Goal: Task Accomplishment & Management: Manage account settings

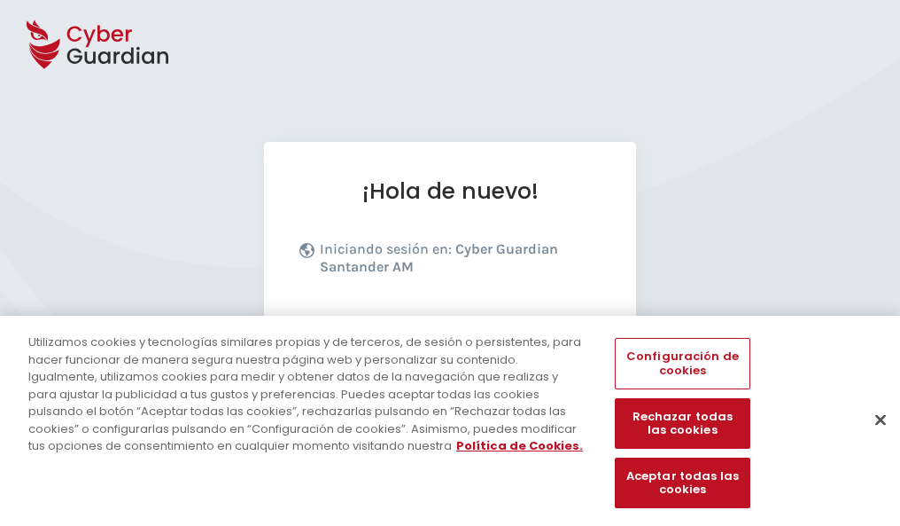
scroll to position [217, 0]
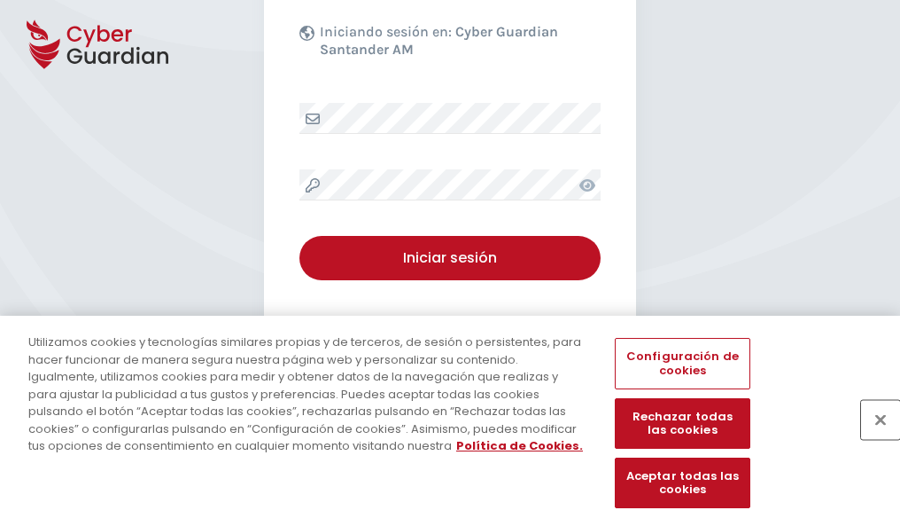
click at [872, 438] on button "Cerrar" at bounding box center [880, 419] width 39 height 39
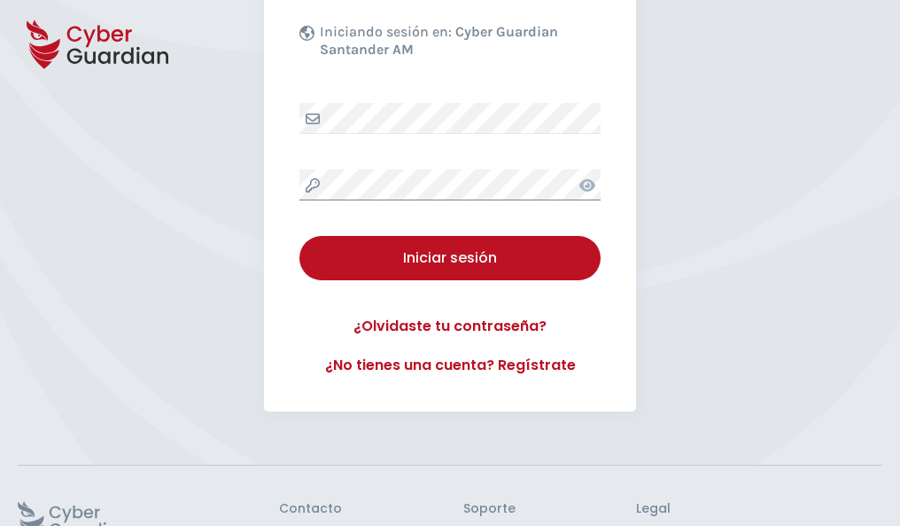
scroll to position [345, 0]
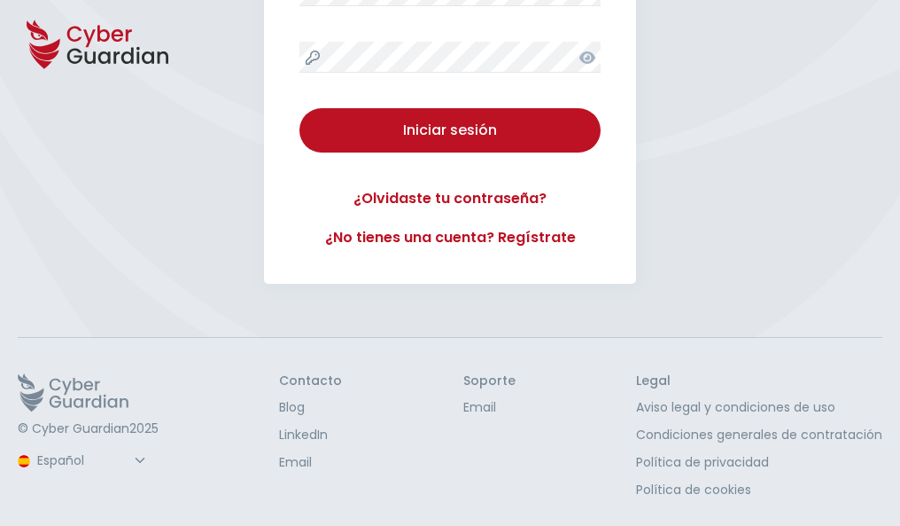
click at [300, 108] on button "Iniciar sesión" at bounding box center [450, 130] width 301 height 44
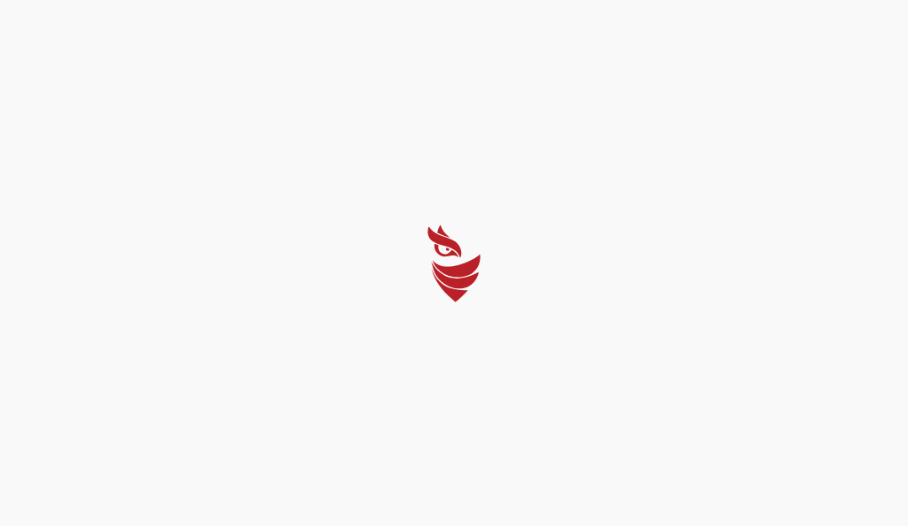
select select "Português (BR)"
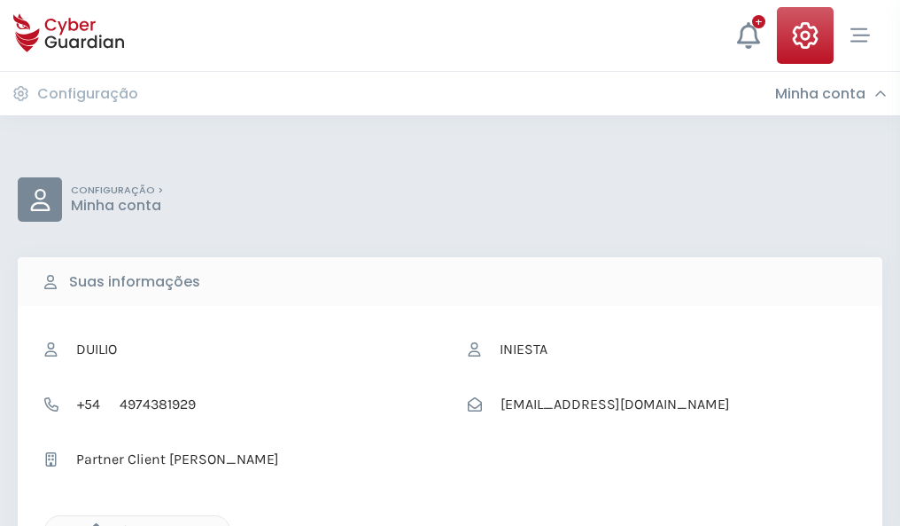
click at [91, 524] on icon "button" at bounding box center [91, 530] width 15 height 15
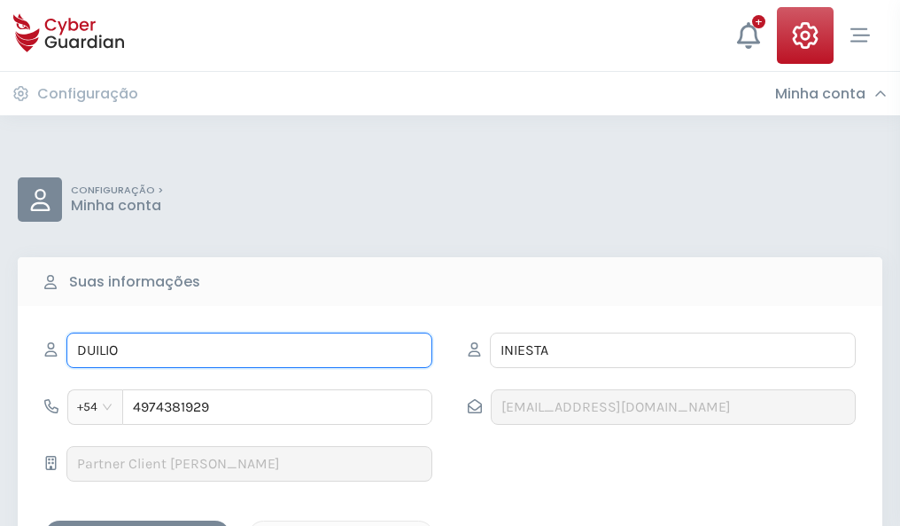
click at [249, 350] on input "DUILIO" at bounding box center [249, 349] width 366 height 35
type input "D"
type input "Francisco"
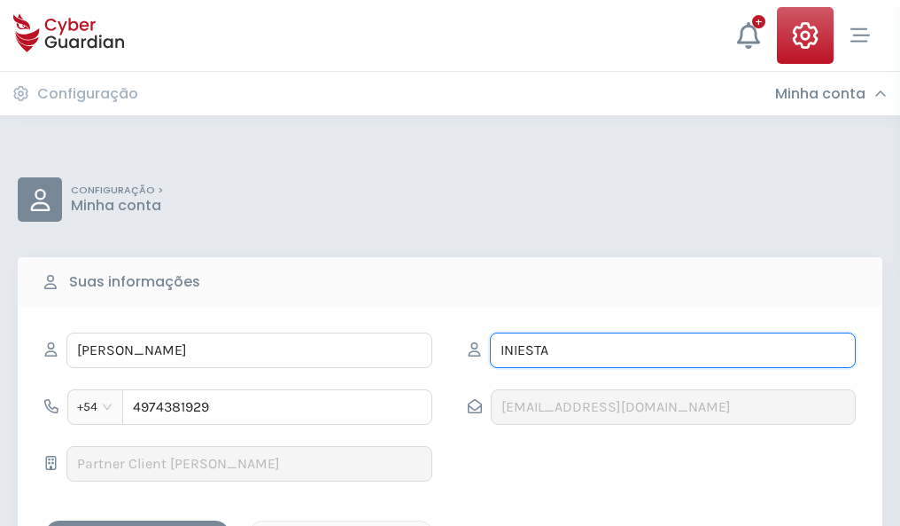
click at [673, 350] on input "INIESTA" at bounding box center [673, 349] width 366 height 35
type input "I"
type input "García"
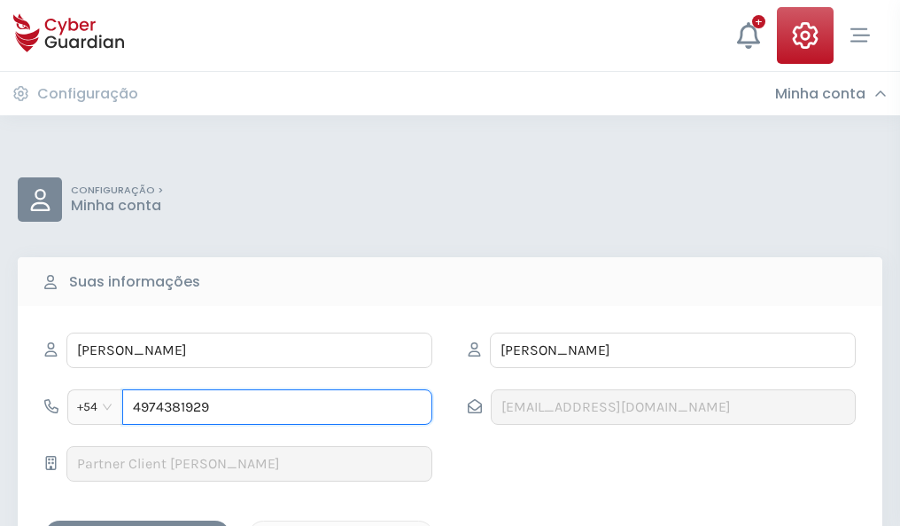
click at [277, 407] on input "4974381929" at bounding box center [277, 406] width 310 height 35
type input "4"
type input "4922967070"
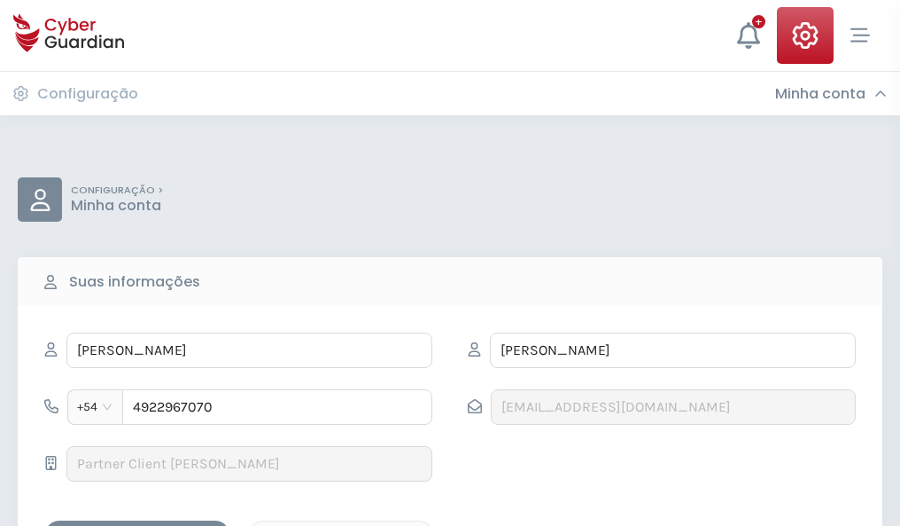
click at [137, 525] on div "Salvar alterações" at bounding box center [138, 536] width 160 height 22
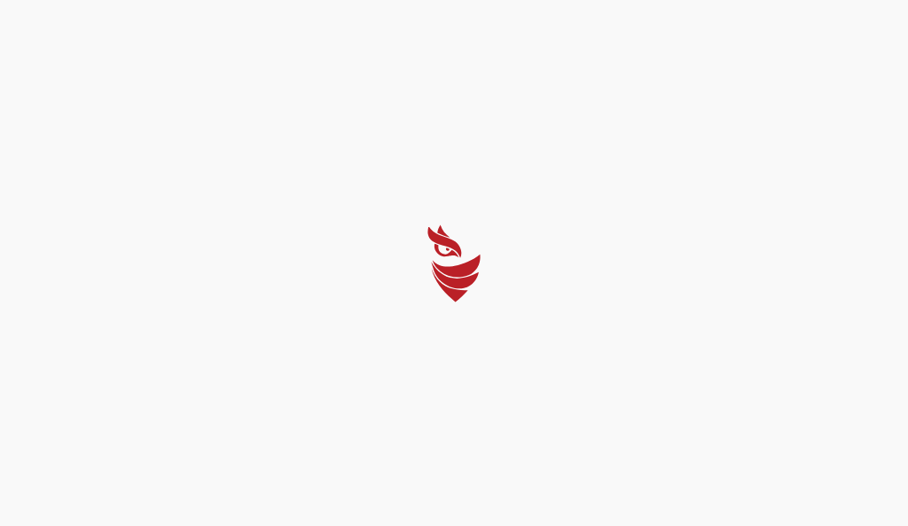
select select "Português (BR)"
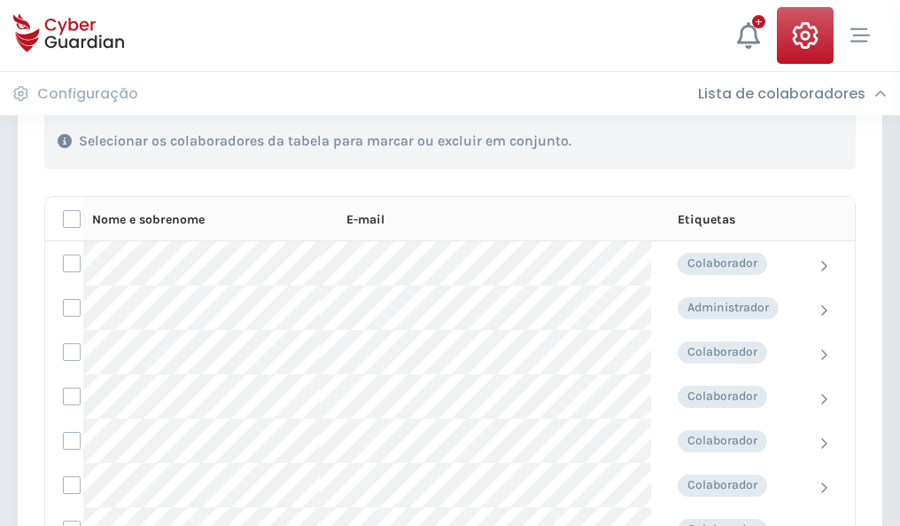
scroll to position [759, 0]
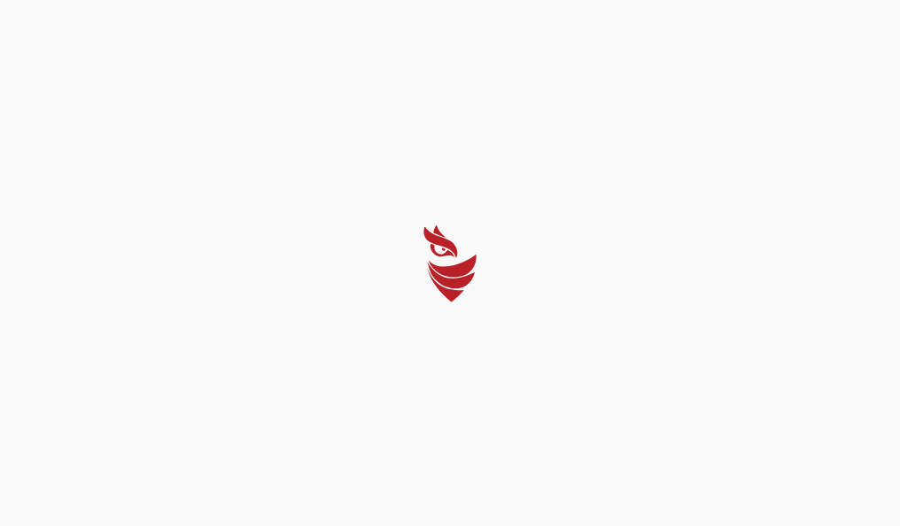
select select "Português (BR)"
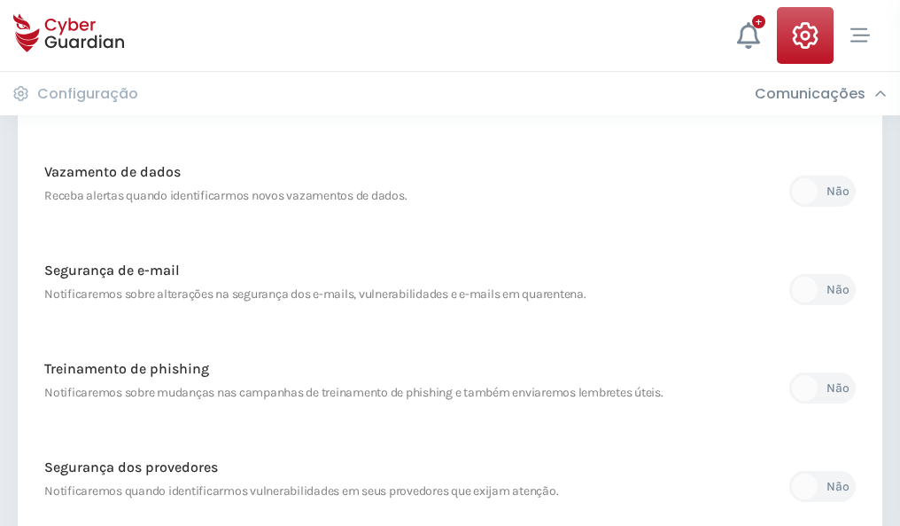
scroll to position [933, 0]
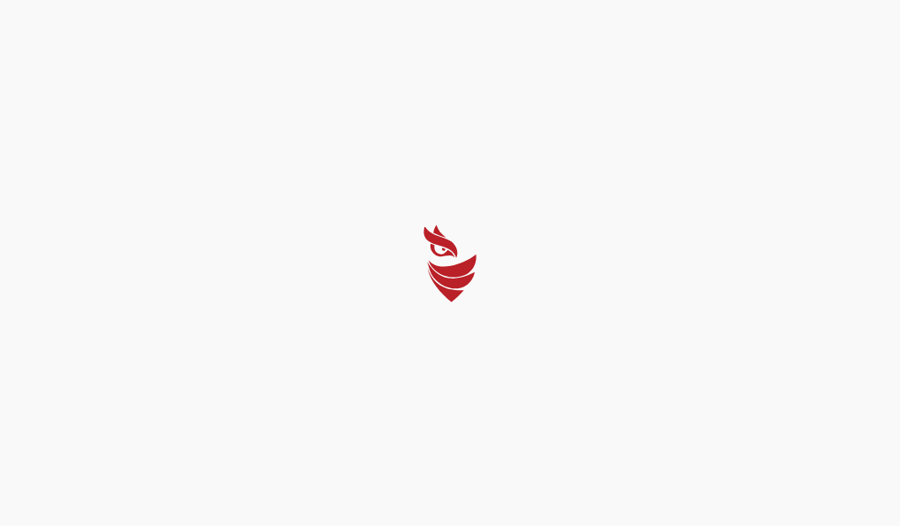
select select "Português (BR)"
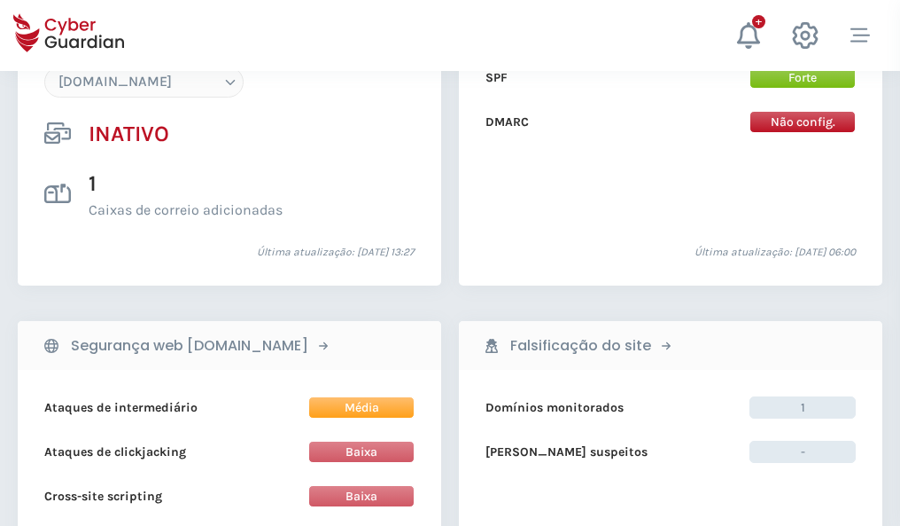
scroll to position [1668, 0]
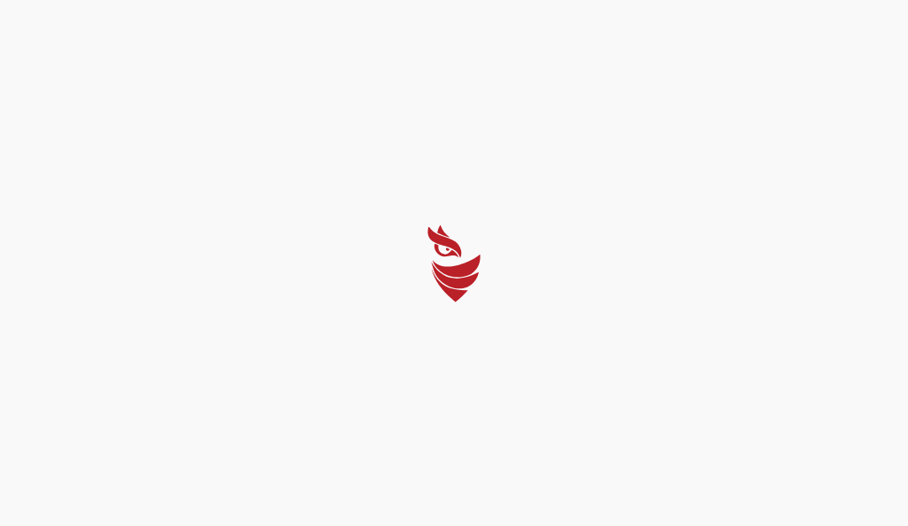
select select "Português (BR)"
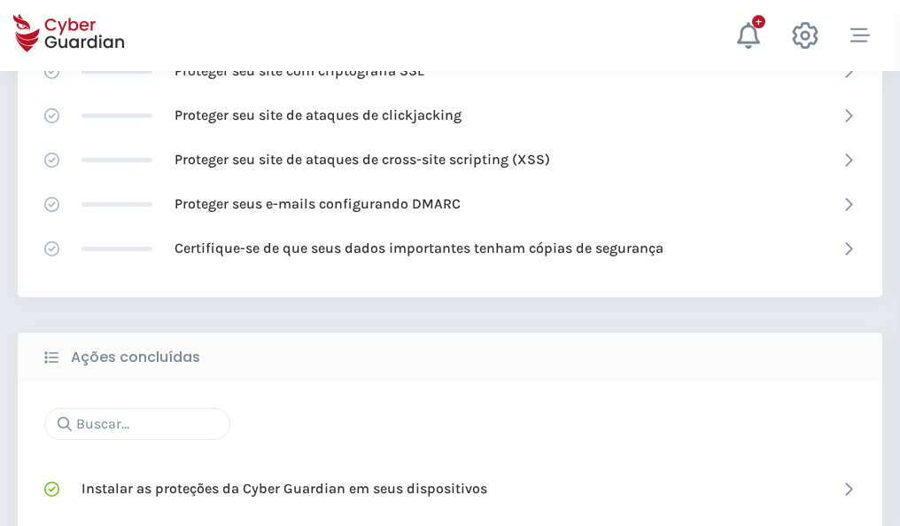
scroll to position [1180, 0]
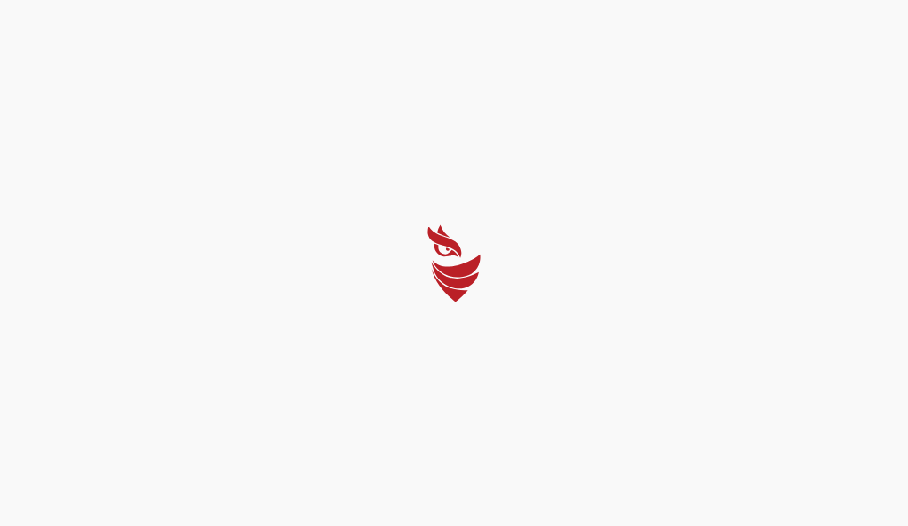
select select "Português (BR)"
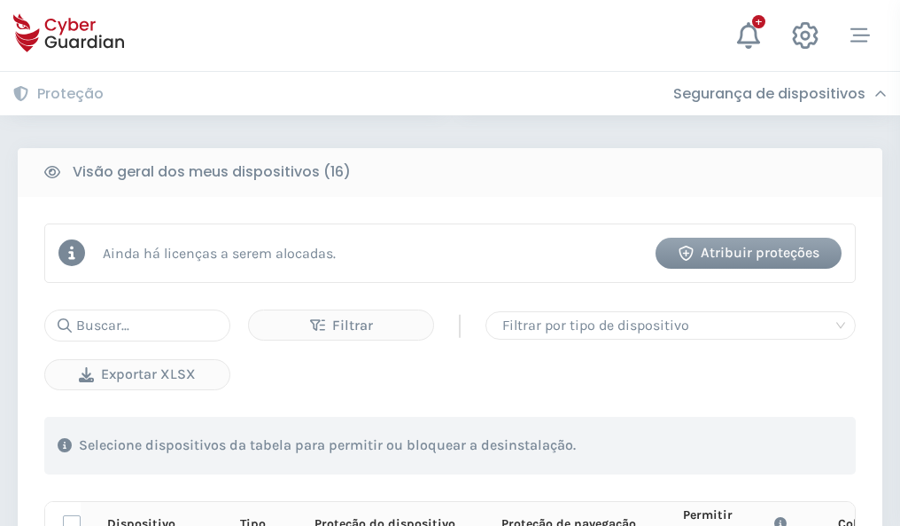
scroll to position [1566, 0]
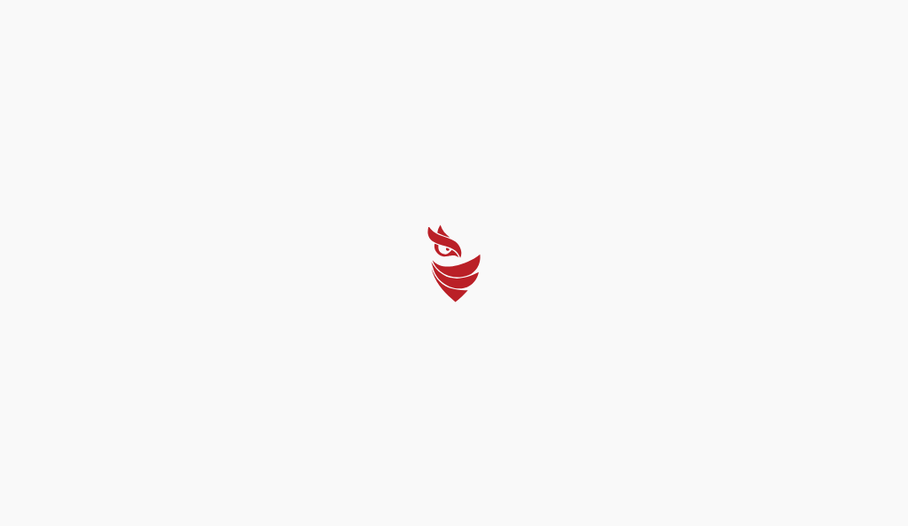
select select "Português (BR)"
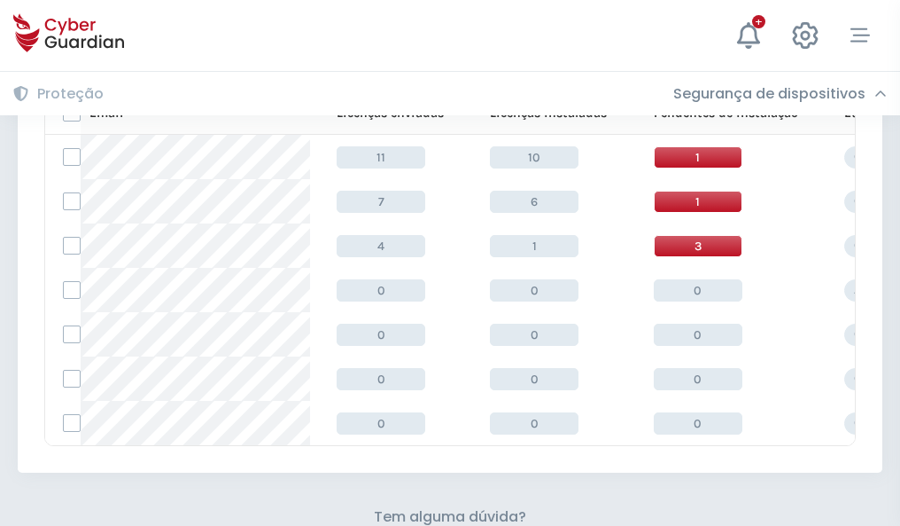
scroll to position [778, 0]
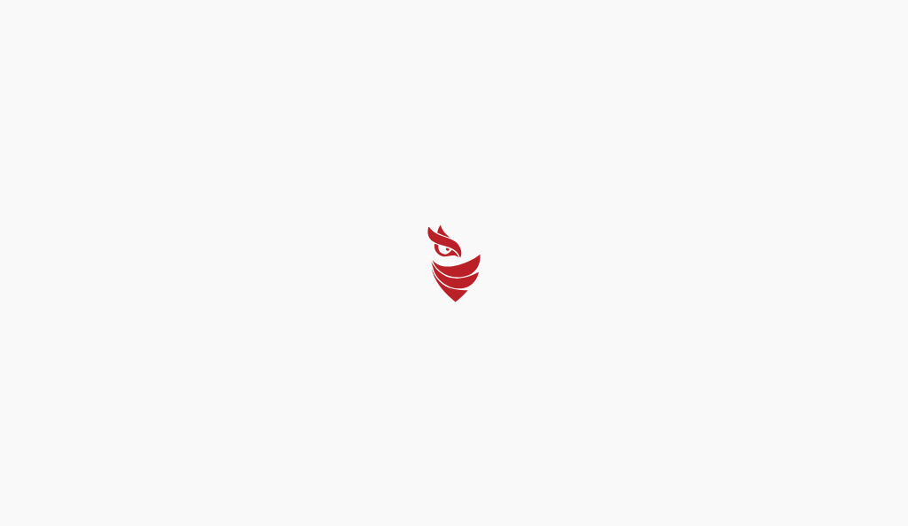
select select "Português (BR)"
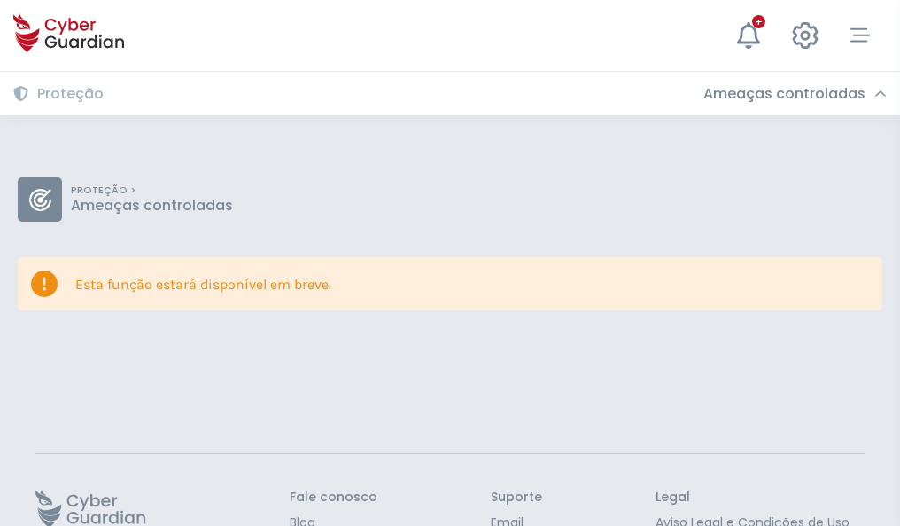
scroll to position [115, 0]
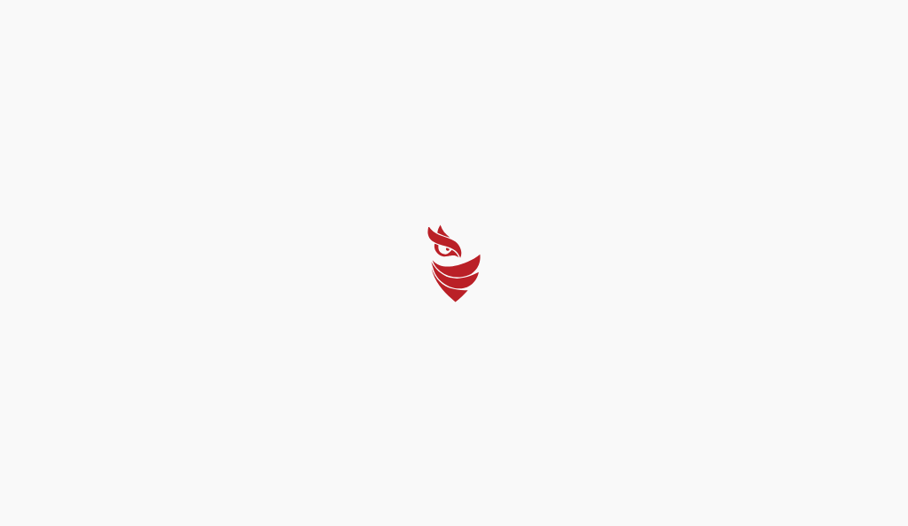
select select "Português (BR)"
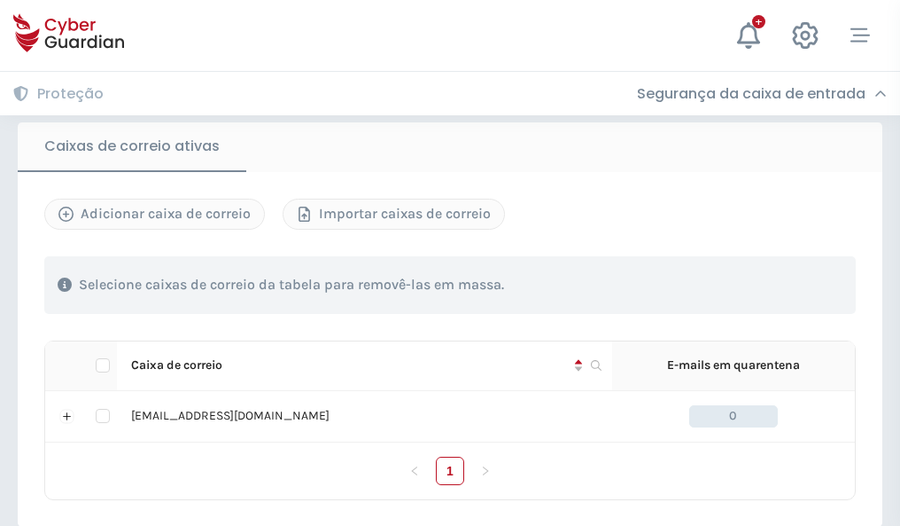
scroll to position [1462, 0]
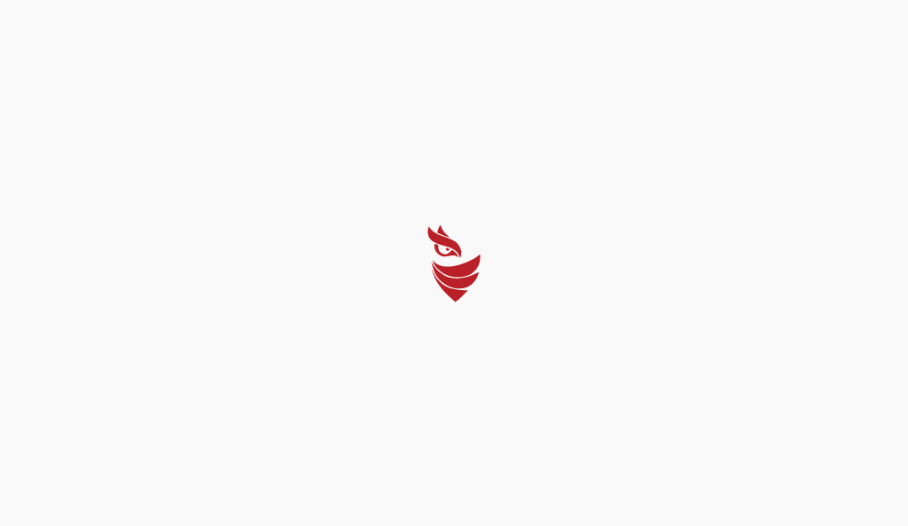
select select "Português (BR)"
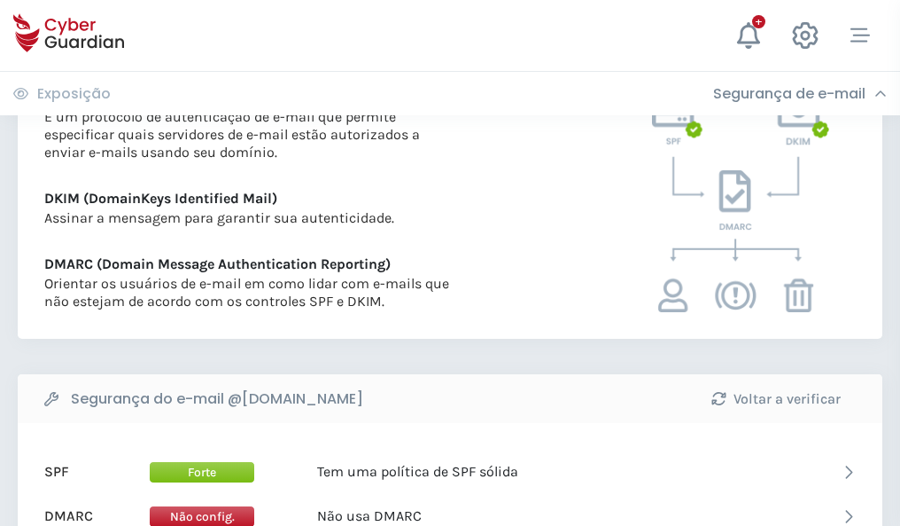
scroll to position [956, 0]
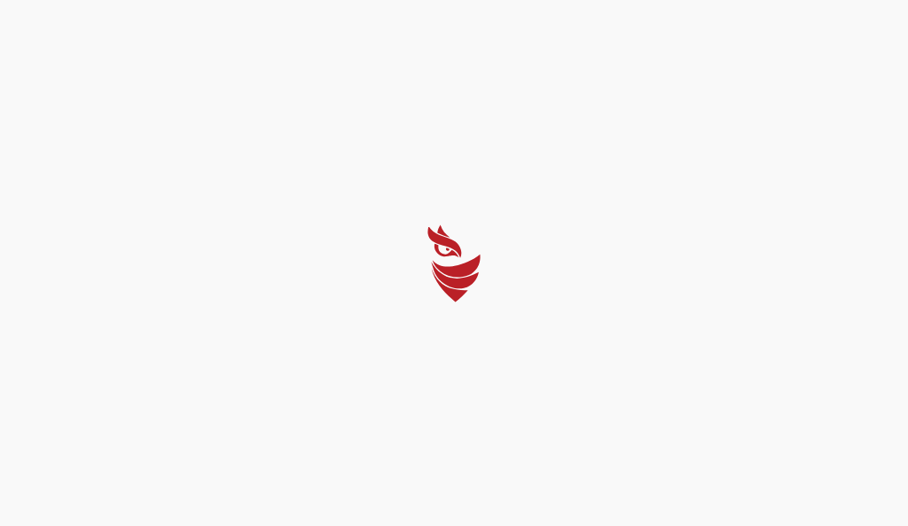
select select "Português (BR)"
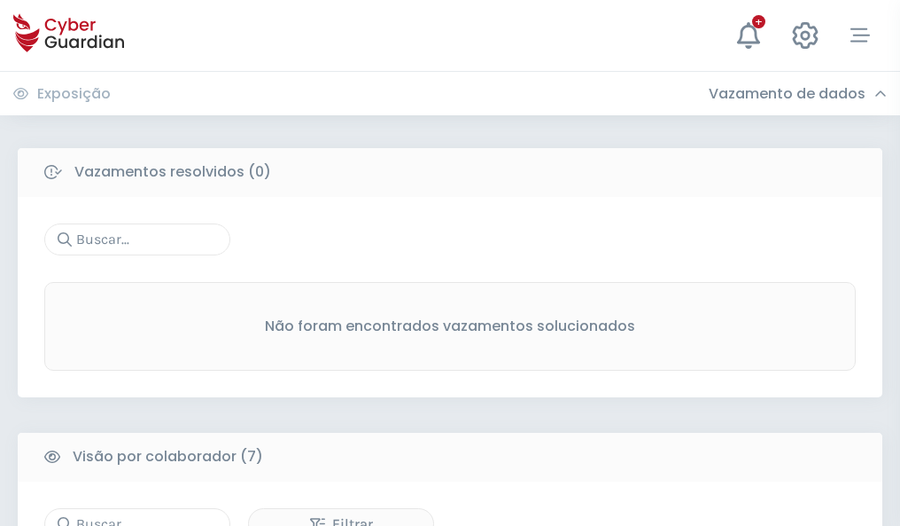
scroll to position [1466, 0]
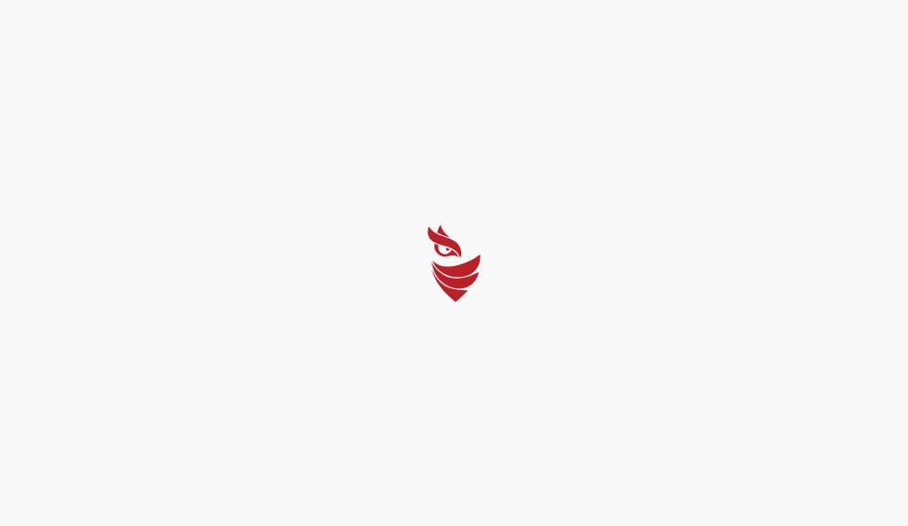
select select "Português (BR)"
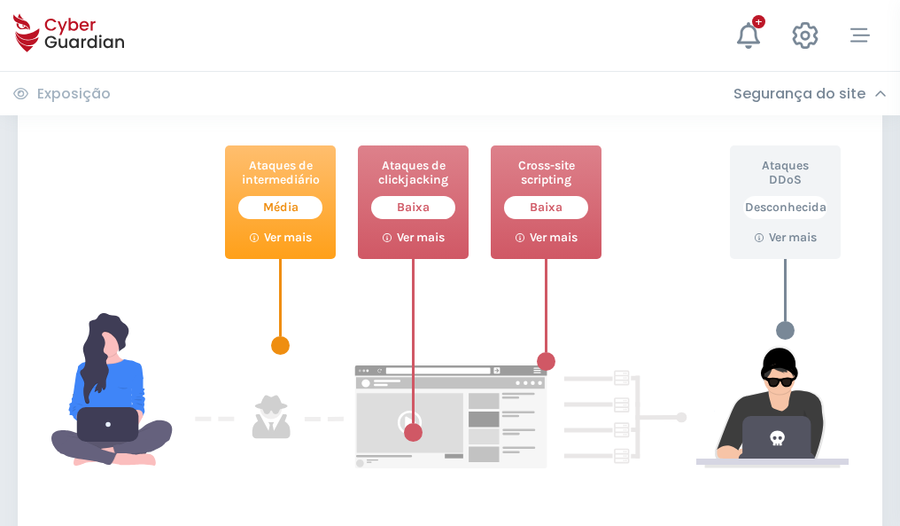
scroll to position [965, 0]
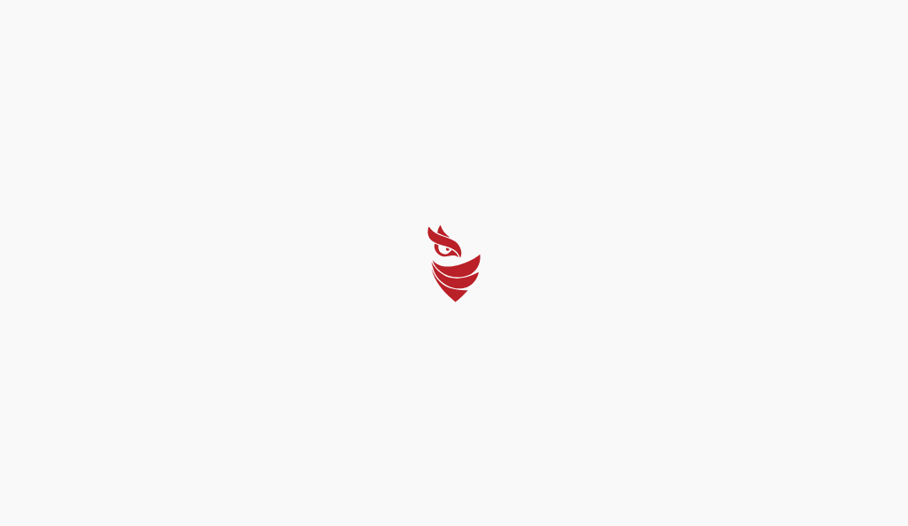
select select "Português (BR)"
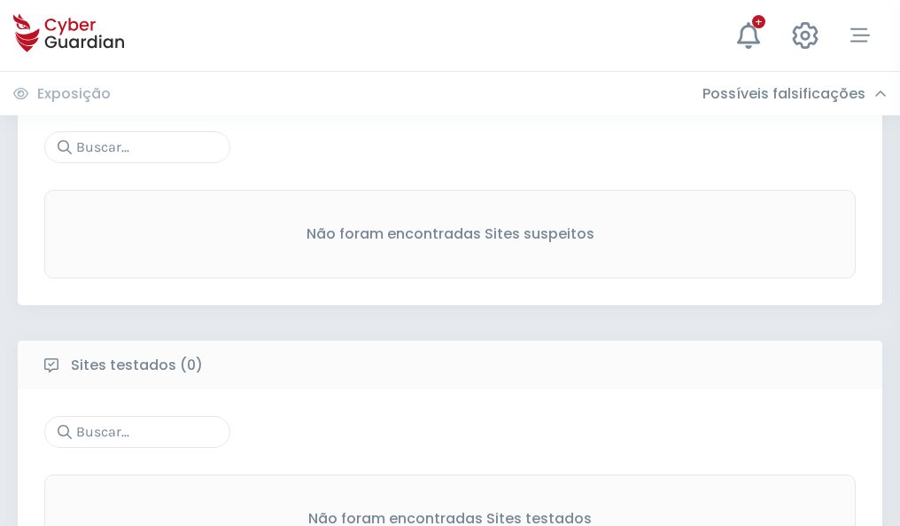
scroll to position [927, 0]
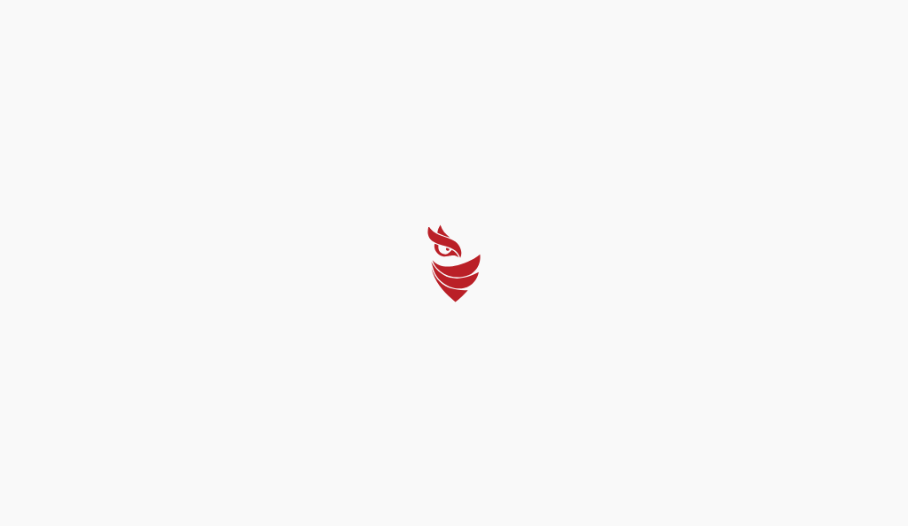
select select "Português (BR)"
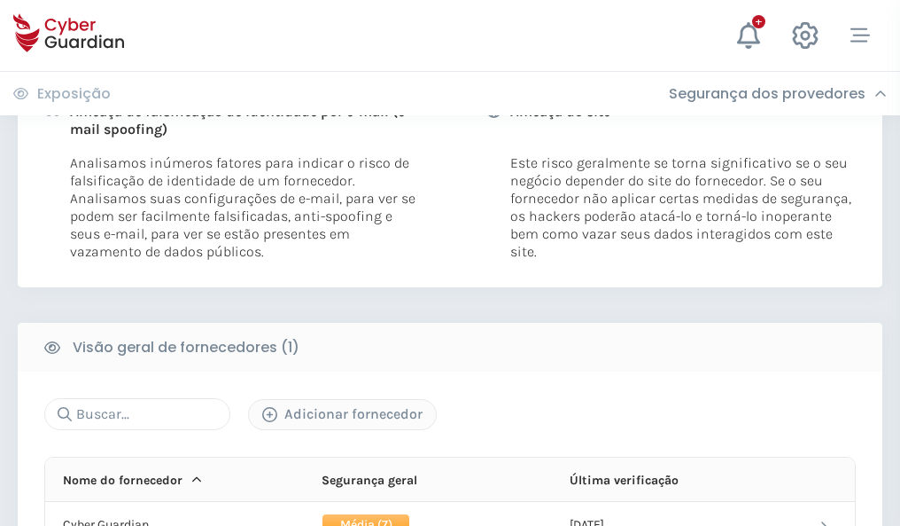
scroll to position [903, 0]
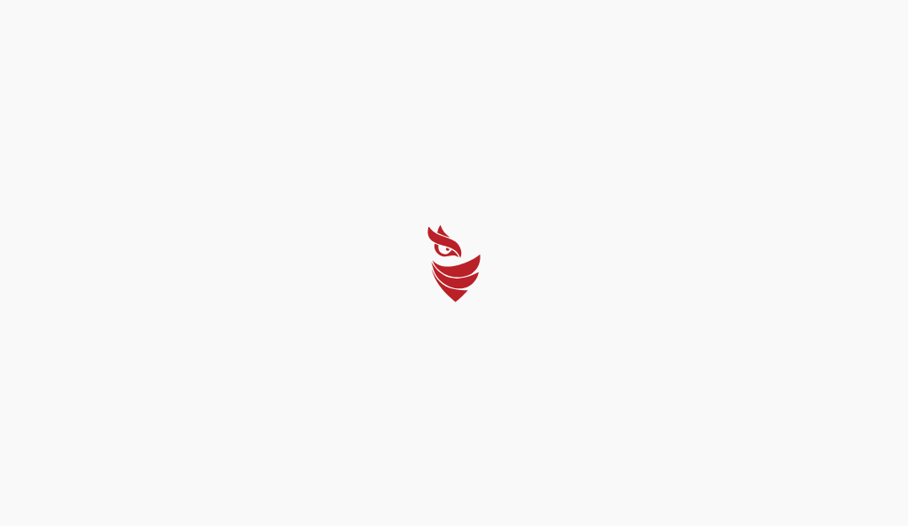
select select "Português (BR)"
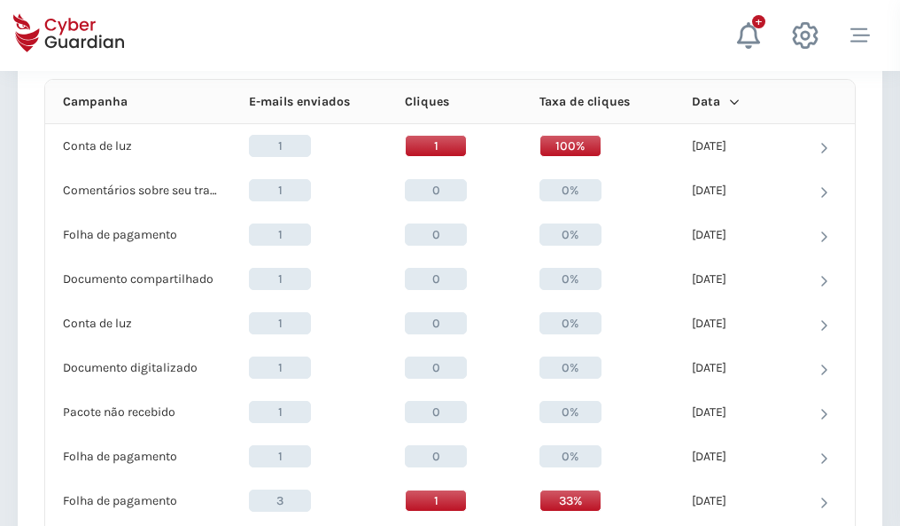
scroll to position [1589, 0]
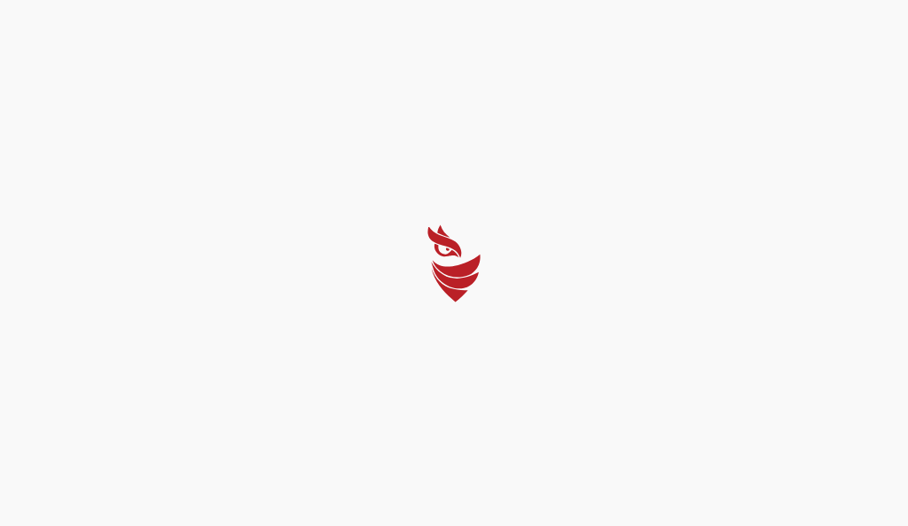
select select "Português (BR)"
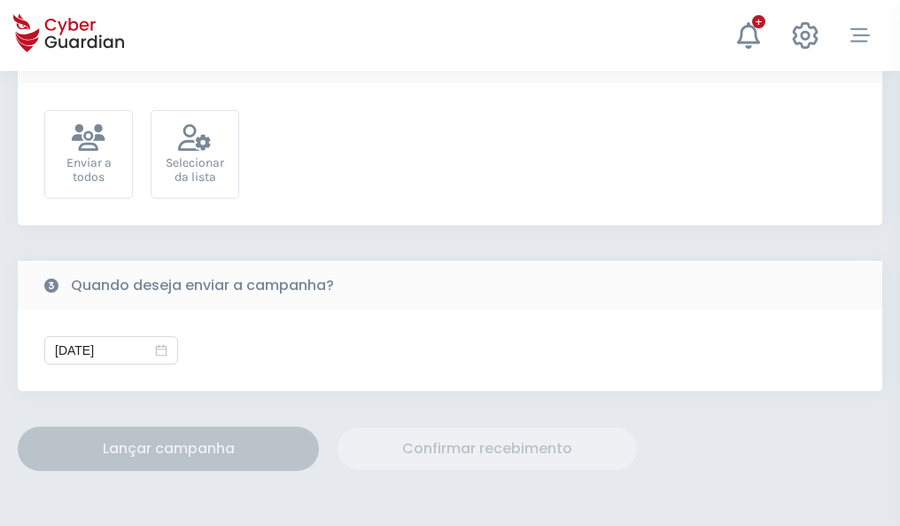
scroll to position [649, 0]
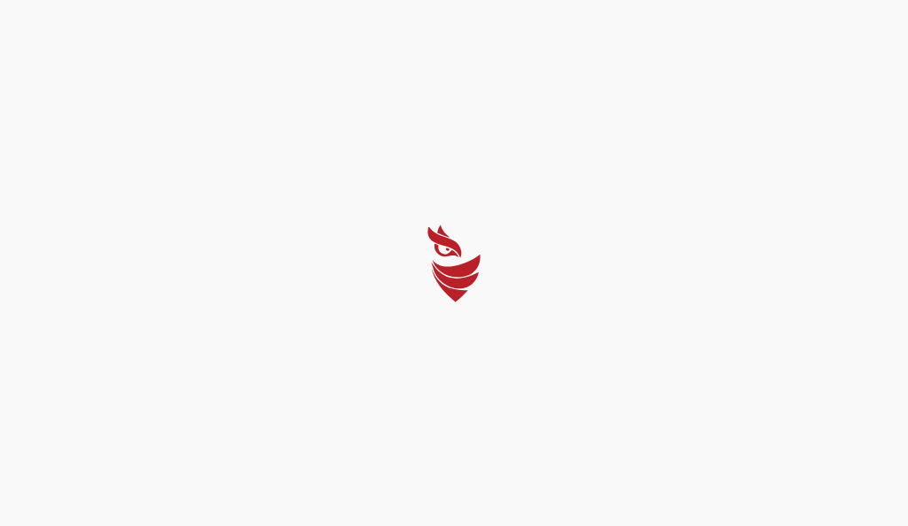
select select "Português (BR)"
